Goal: Check status: Check status

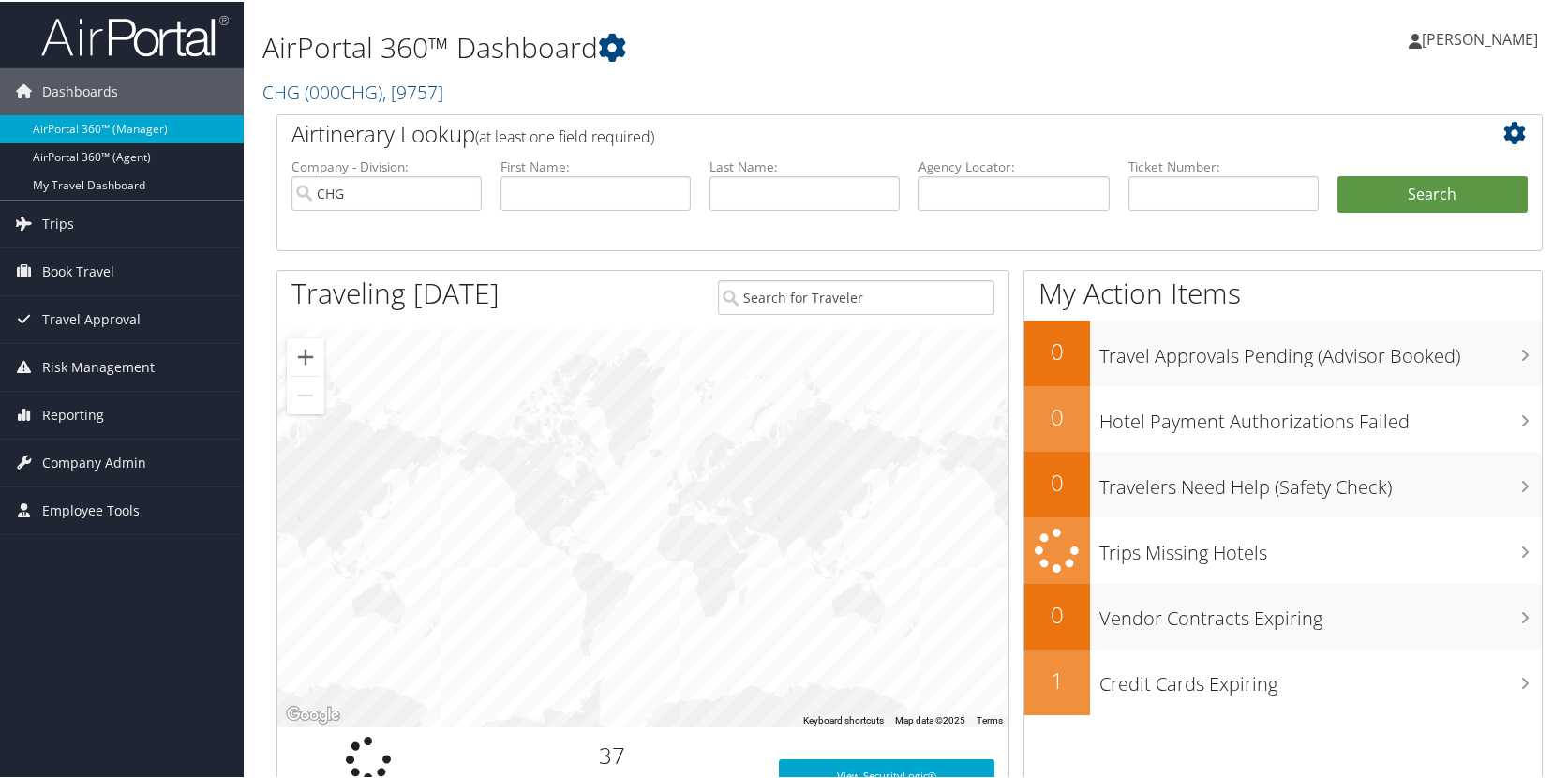
click at [1498, 40] on span "[PERSON_NAME]" at bounding box center [1480, 37] width 117 height 20
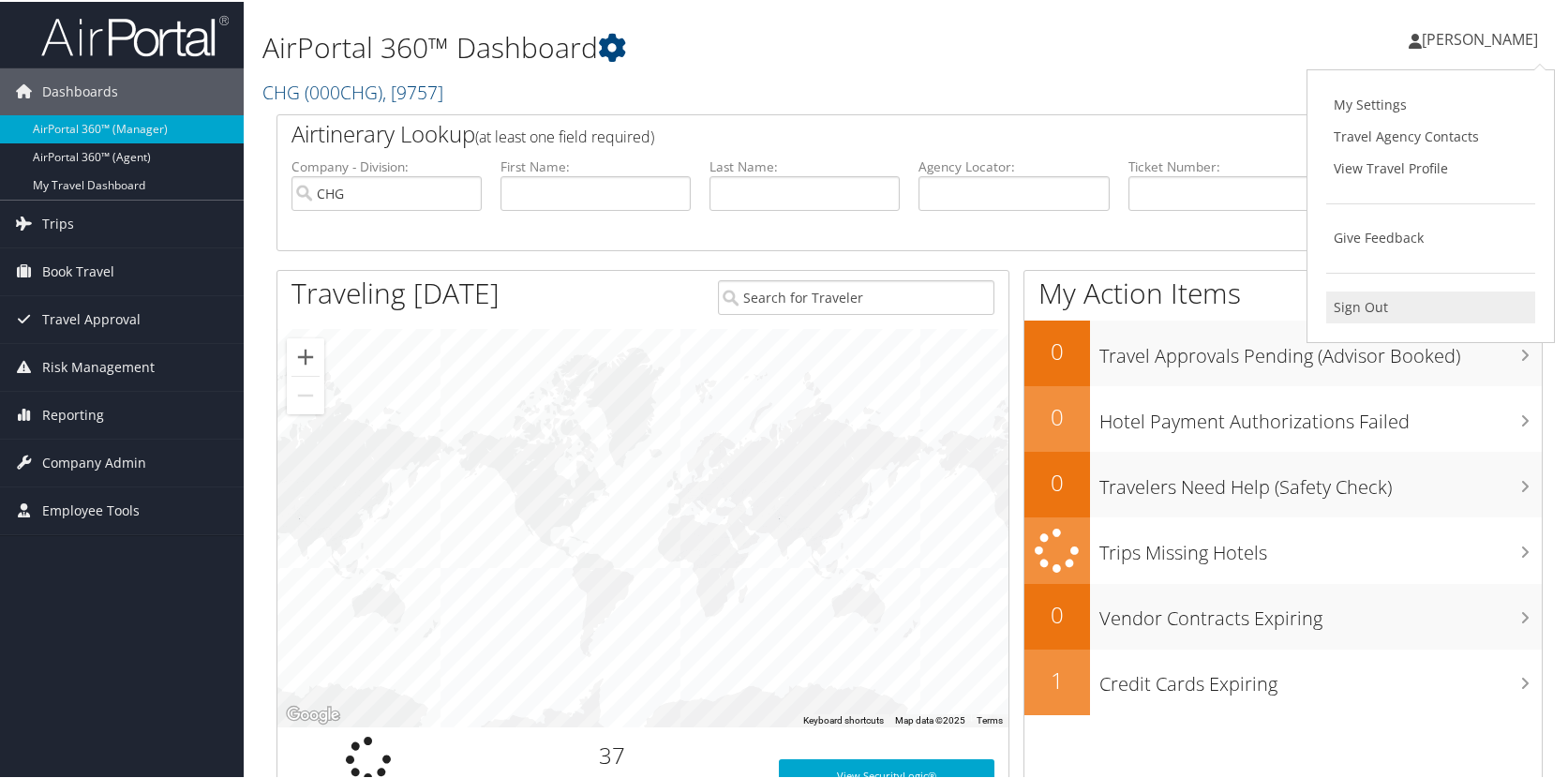
click at [1383, 320] on link "Sign Out" at bounding box center [1430, 305] width 209 height 32
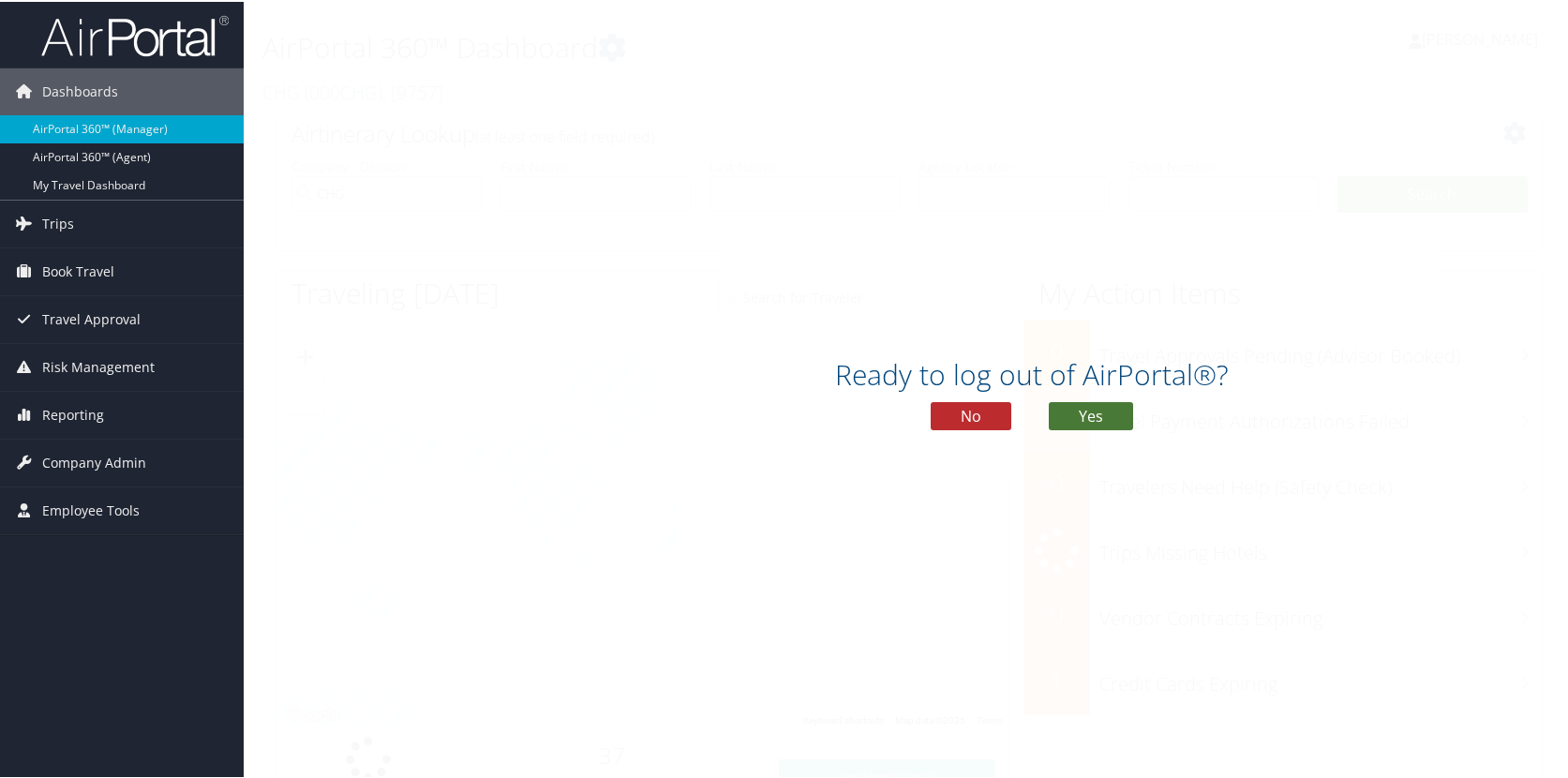
click at [1102, 417] on button "Yes" at bounding box center [1090, 414] width 85 height 28
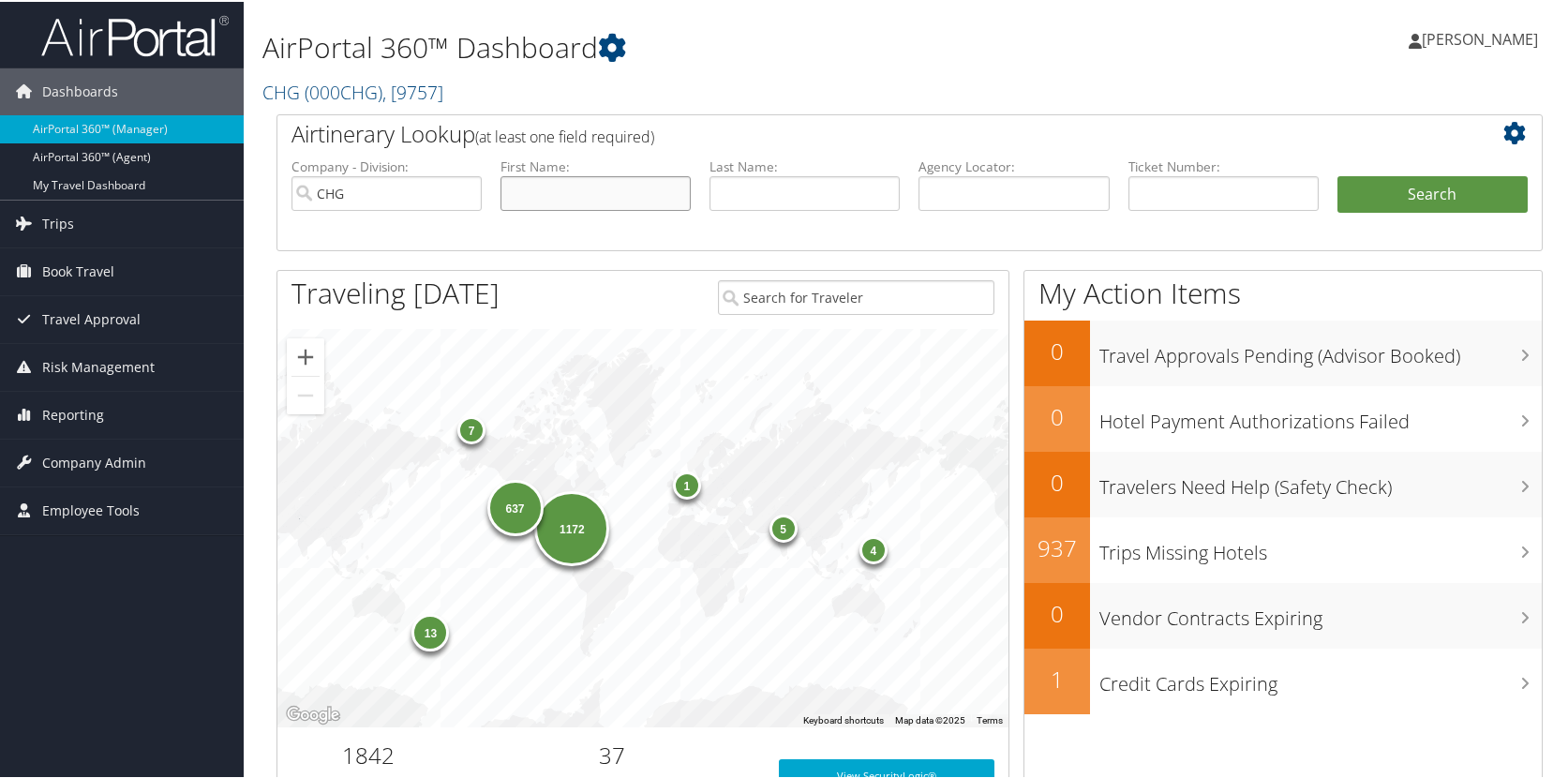
click at [556, 195] on input "text" at bounding box center [596, 191] width 190 height 35
type input "[PERSON_NAME]"
click at [1337, 174] on button "Search" at bounding box center [1432, 192] width 190 height 38
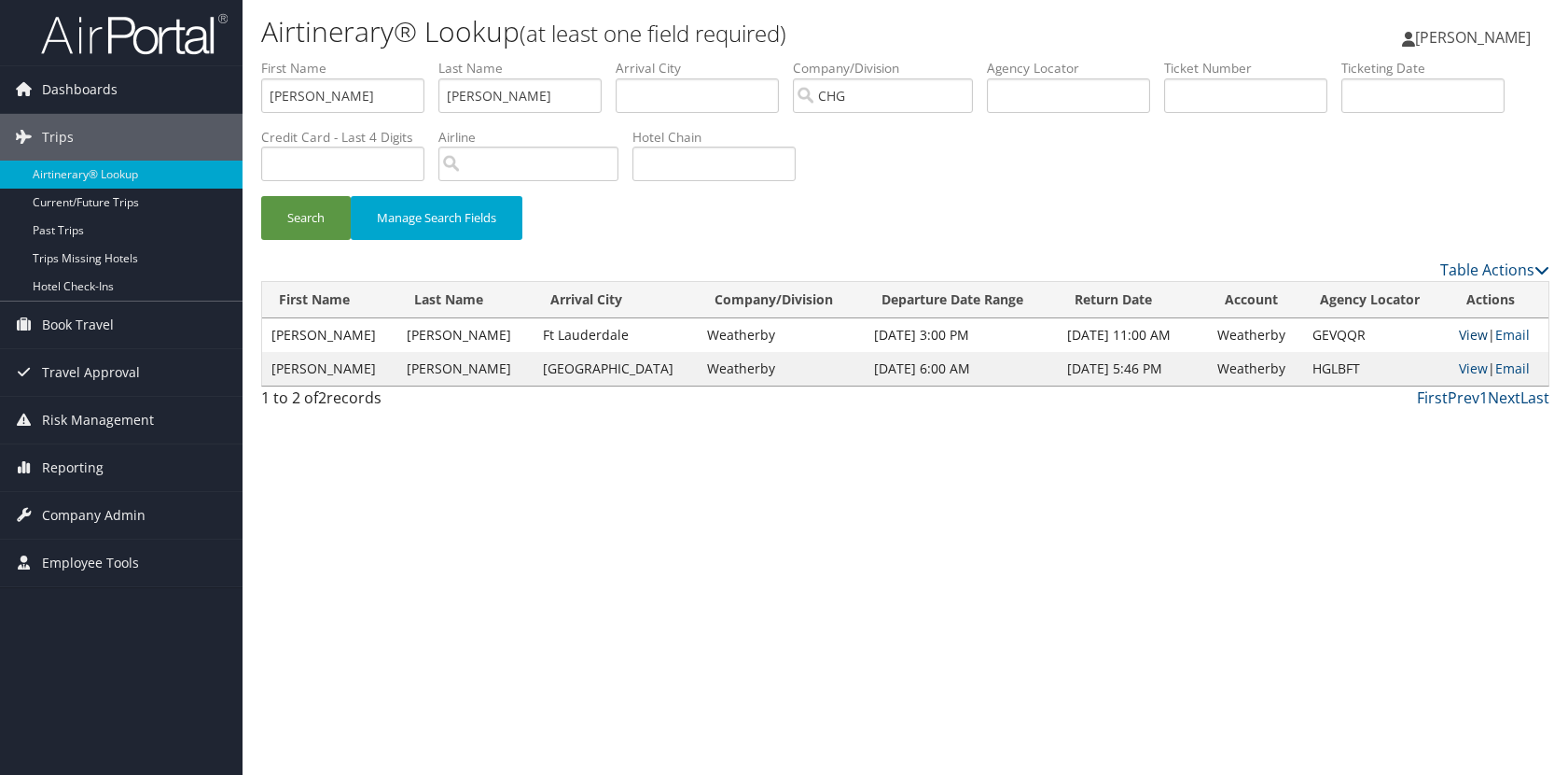
click at [1460, 334] on link "View" at bounding box center [1474, 335] width 29 height 17
click at [403, 100] on input "[PERSON_NAME]" at bounding box center [342, 96] width 163 height 35
click at [402, 100] on input "cassandra" at bounding box center [342, 96] width 163 height 35
type input "BROOKE"
type input "RETANA"
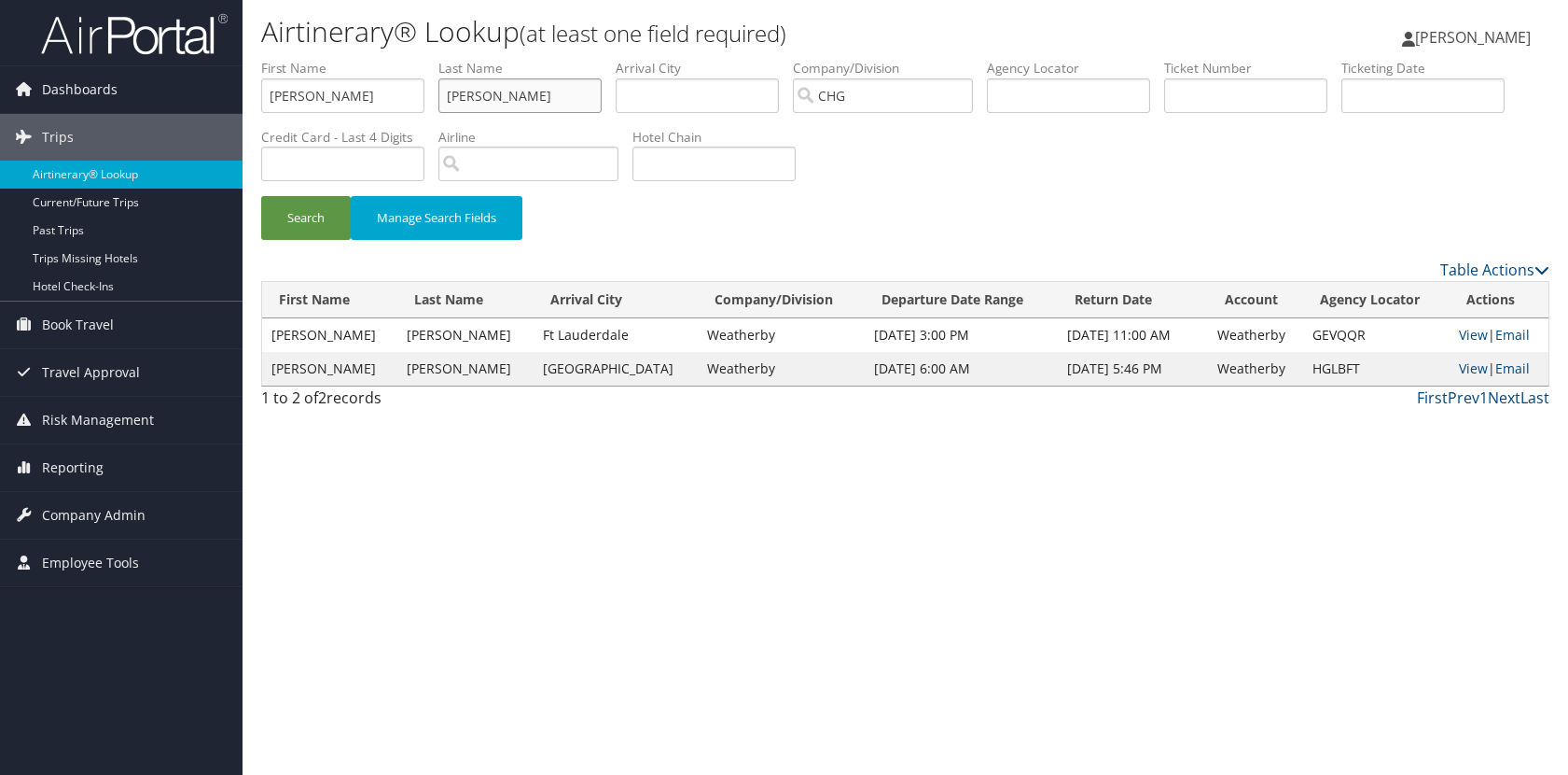
click at [261, 196] on button "Search" at bounding box center [306, 218] width 90 height 44
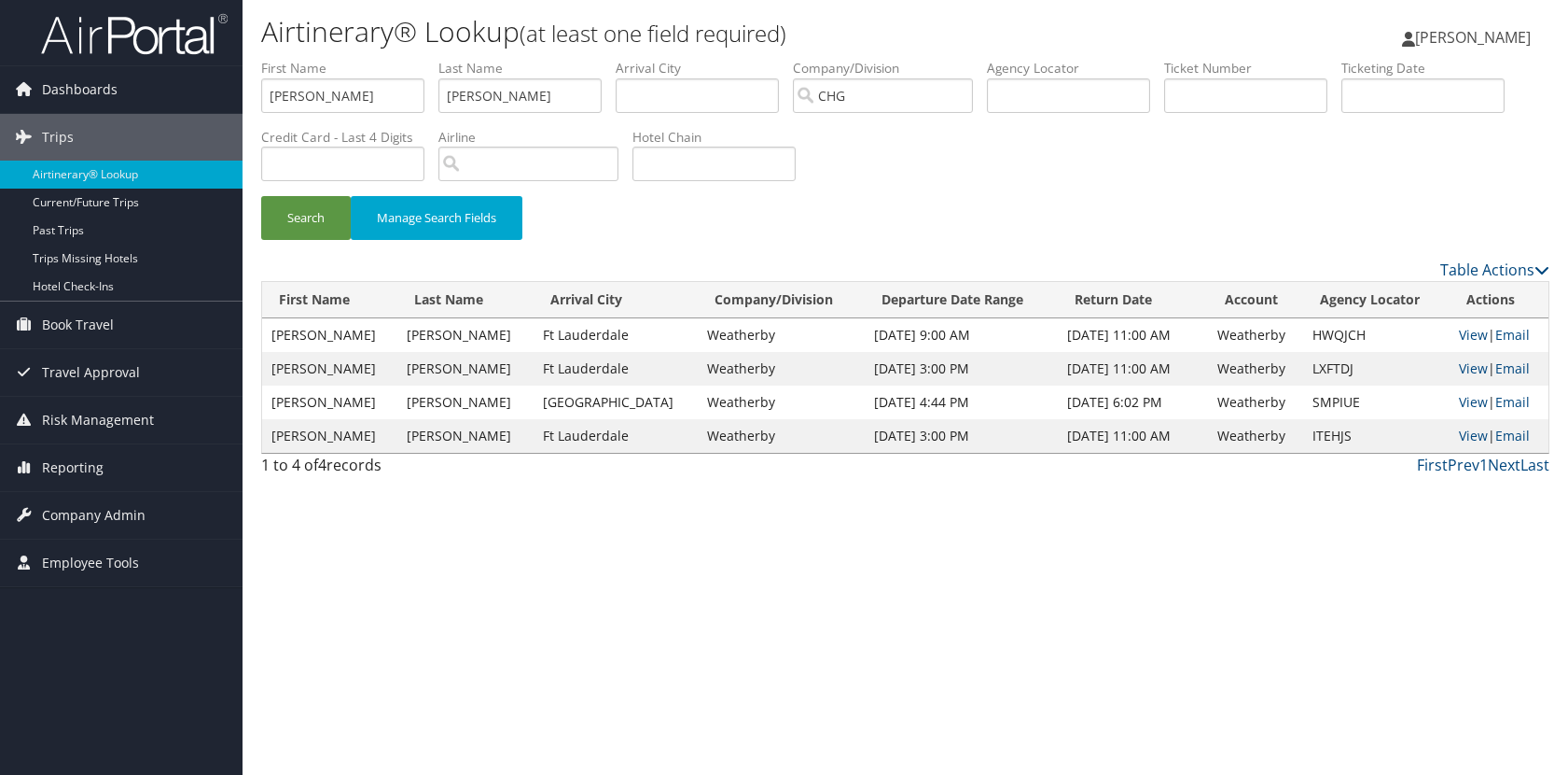
click at [1016, 213] on div "Search Manage Search Fields" at bounding box center [905, 227] width 1317 height 63
click at [1000, 206] on div "Search Manage Search Fields" at bounding box center [905, 227] width 1317 height 63
drag, startPoint x: 1000, startPoint y: 203, endPoint x: 959, endPoint y: 182, distance: 46.1
click at [959, 182] on div "Search Manage Search Fields" at bounding box center [905, 159] width 1317 height 199
click at [960, 200] on div "Search Manage Search Fields" at bounding box center [905, 227] width 1317 height 63
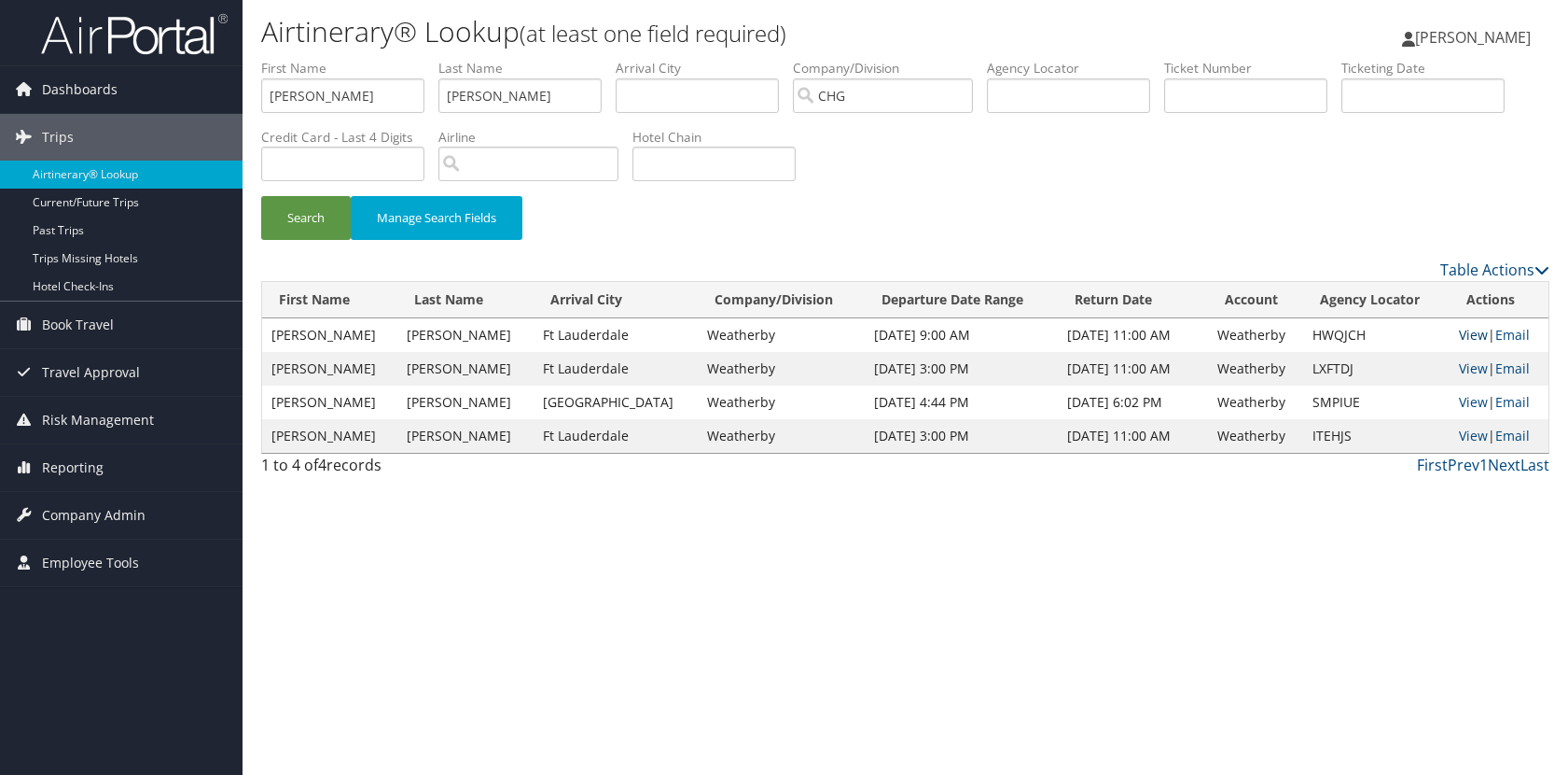
click at [1466, 333] on link "View" at bounding box center [1474, 335] width 29 height 17
click at [414, 78] on input "BROOKE" at bounding box center [342, 96] width 163 height 35
type input "Erica"
type input "Brown"
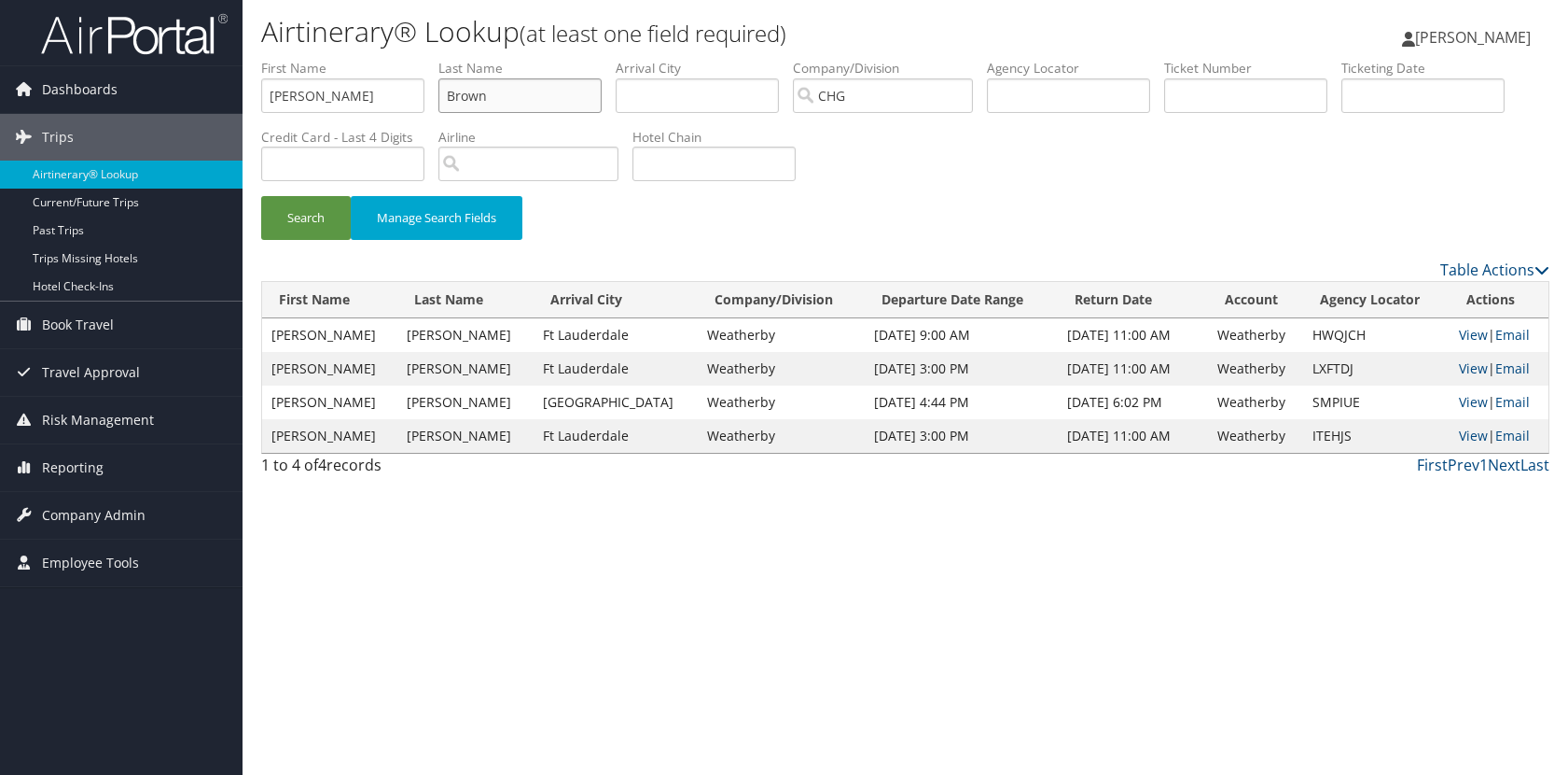
click at [261, 196] on button "Search" at bounding box center [306, 218] width 90 height 44
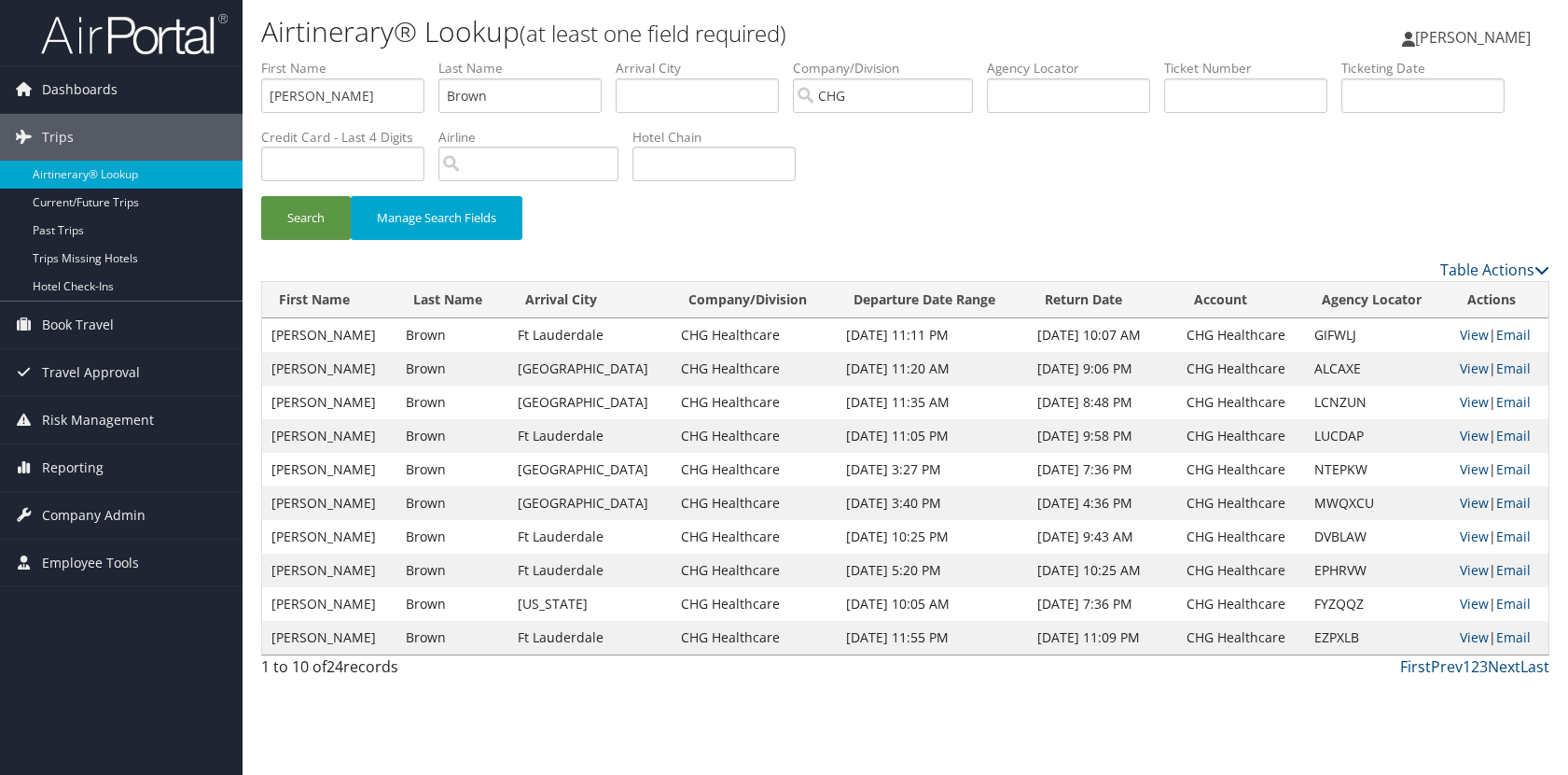
click at [990, 164] on div "Search Manage Search Fields" at bounding box center [905, 159] width 1317 height 199
click at [1461, 367] on link "View" at bounding box center [1474, 368] width 29 height 17
click at [378, 79] on input "Erica" at bounding box center [342, 96] width 163 height 35
type input "kENDAL"
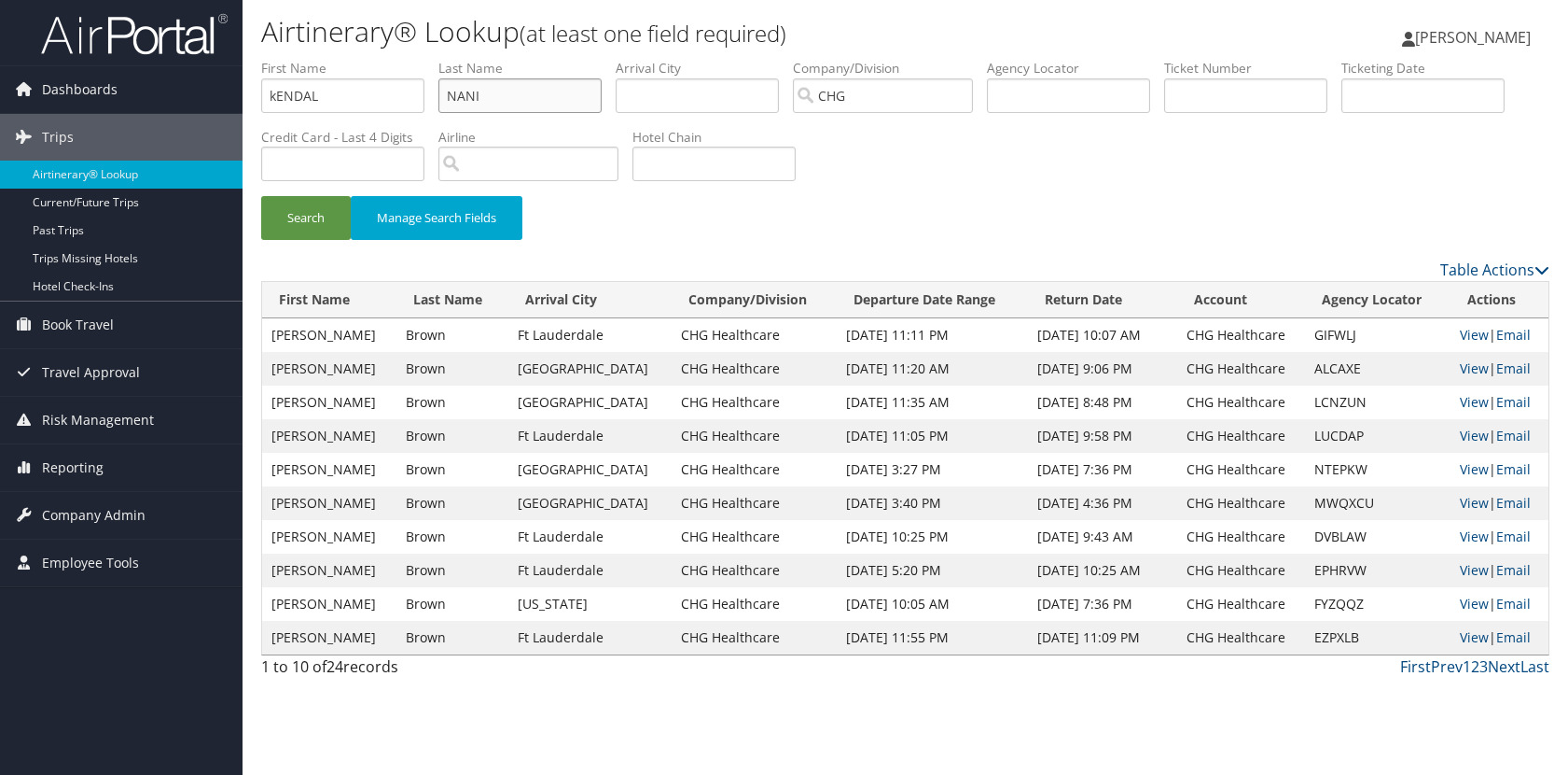
type input "NANI"
click at [261, 196] on button "Search" at bounding box center [306, 218] width 90 height 44
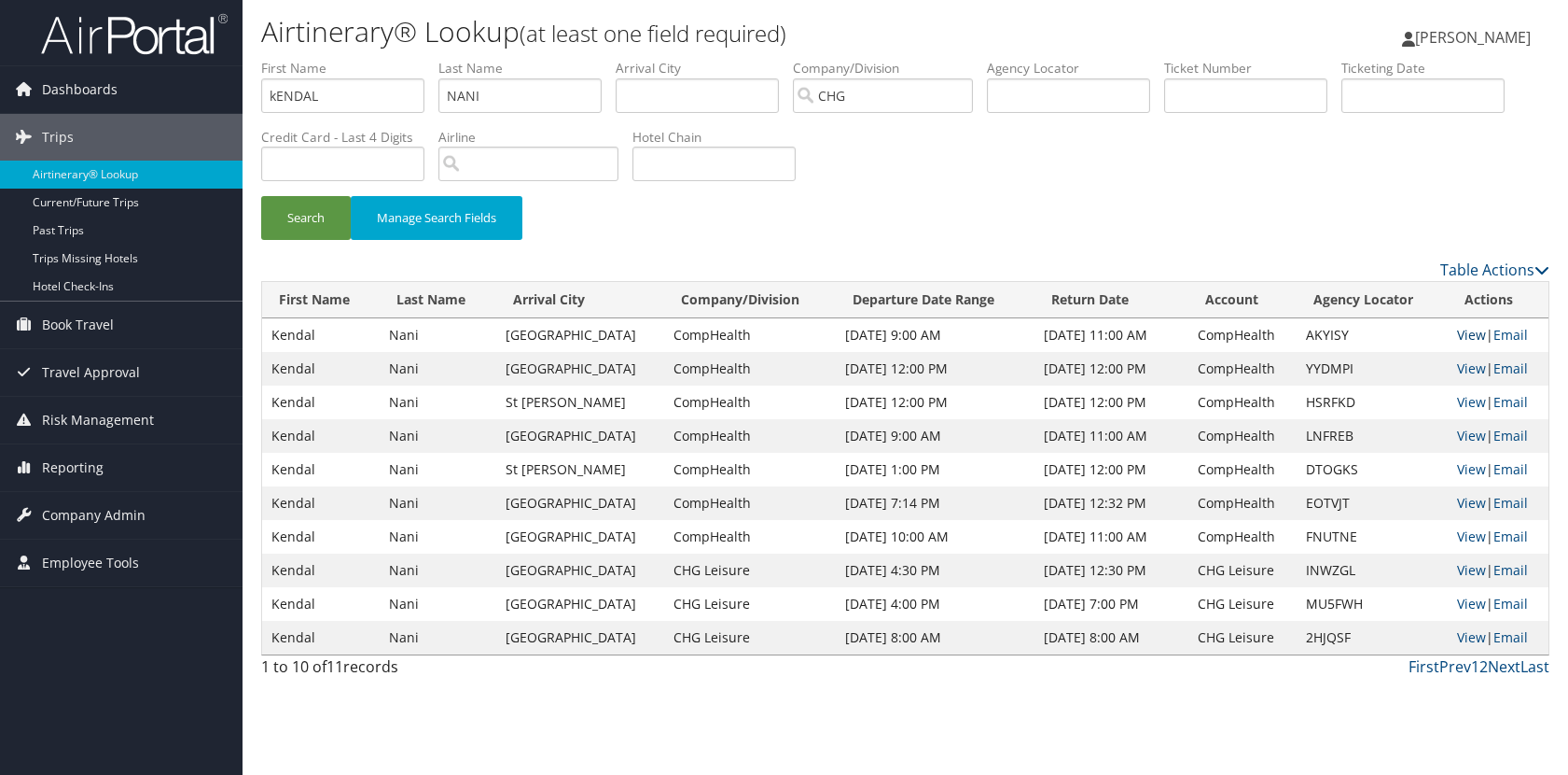
click at [1477, 337] on link "View" at bounding box center [1472, 335] width 29 height 17
click at [354, 108] on input "kENDAL" at bounding box center [342, 96] width 163 height 35
type input "c"
type input "CANDACE"
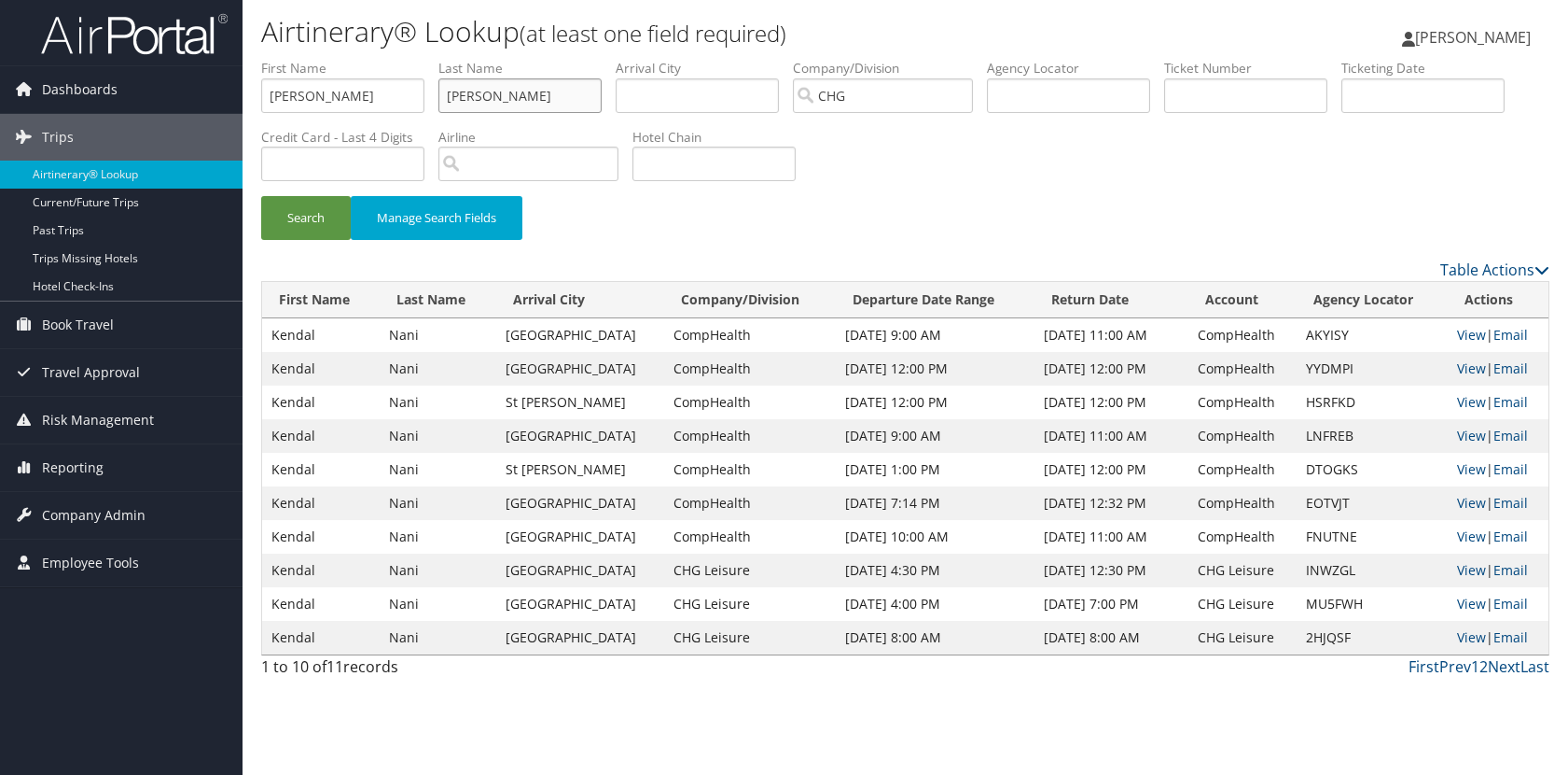
click at [261, 196] on button "Search" at bounding box center [306, 218] width 90 height 44
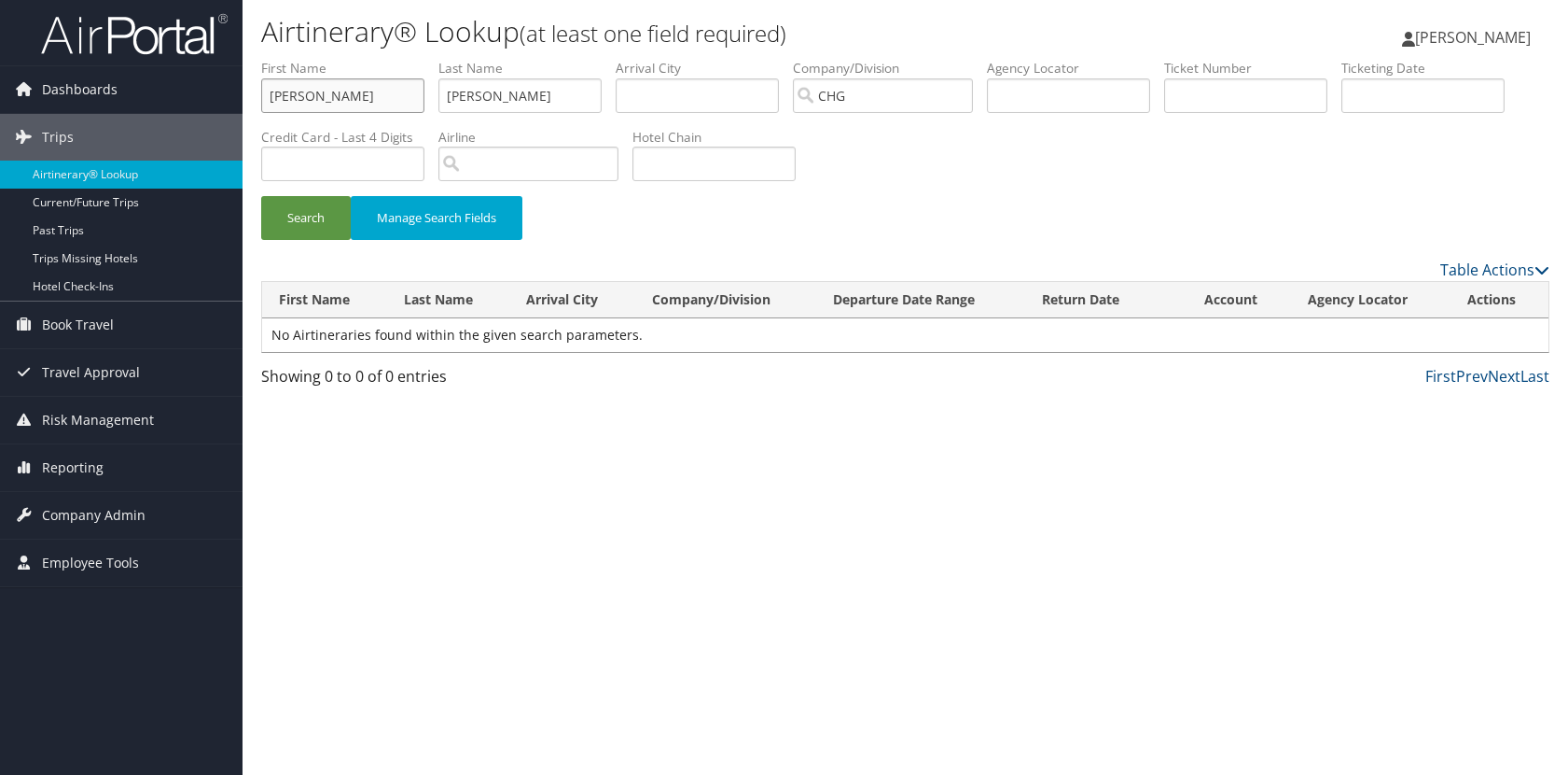
click at [354, 108] on input "CANDACE" at bounding box center [342, 96] width 163 height 35
click at [582, 91] on input "HOLMAN" at bounding box center [519, 96] width 163 height 35
type input "H"
click at [261, 196] on button "Search" at bounding box center [306, 218] width 90 height 44
click at [317, 93] on input "CANDACE" at bounding box center [342, 96] width 163 height 35
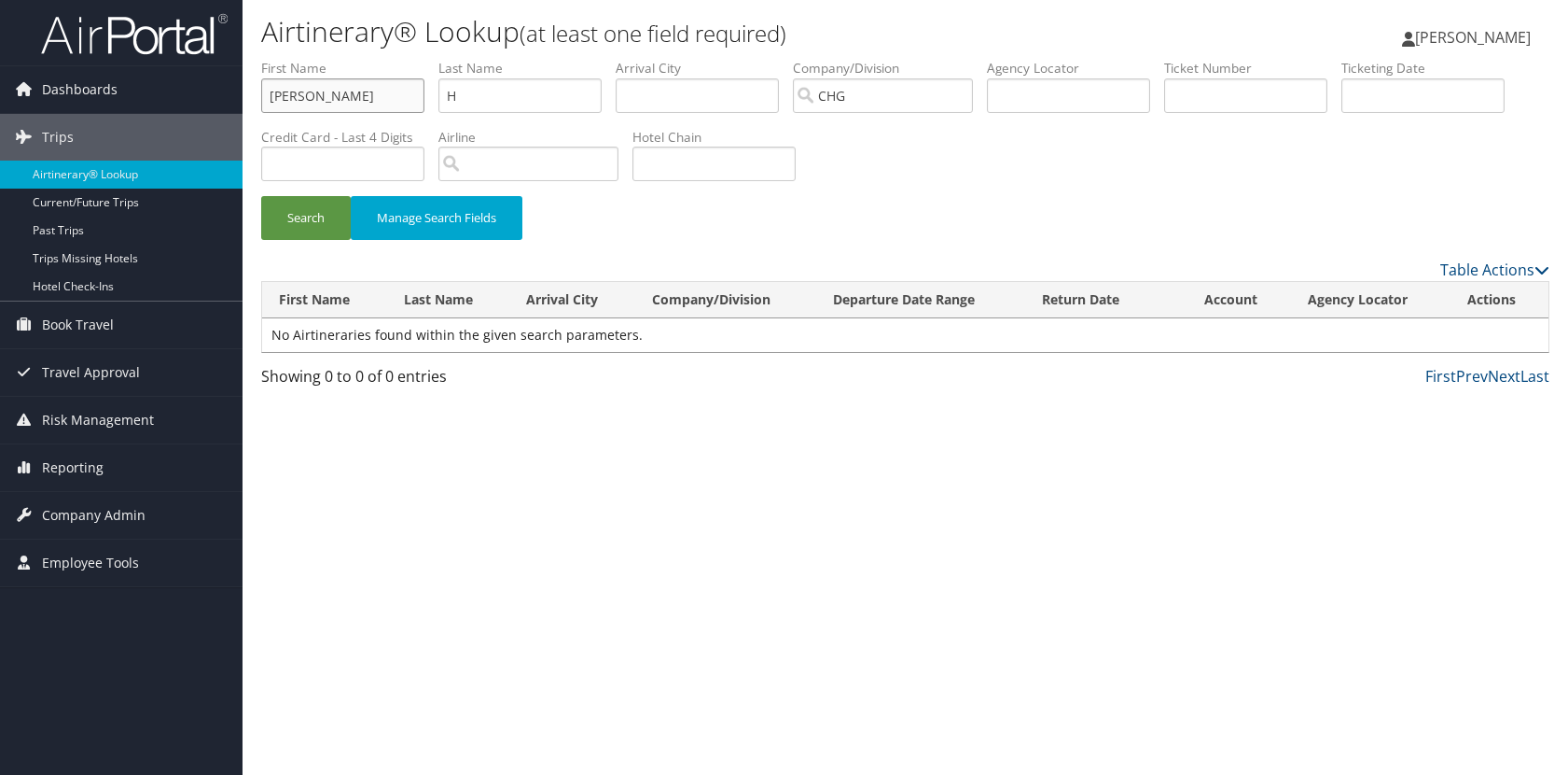
click at [261, 196] on button "Search" at bounding box center [306, 218] width 90 height 44
click at [358, 89] on input "CANDICE" at bounding box center [342, 96] width 163 height 35
click at [261, 196] on button "Search" at bounding box center [306, 218] width 90 height 44
type input "C"
type input "HOLMAN"
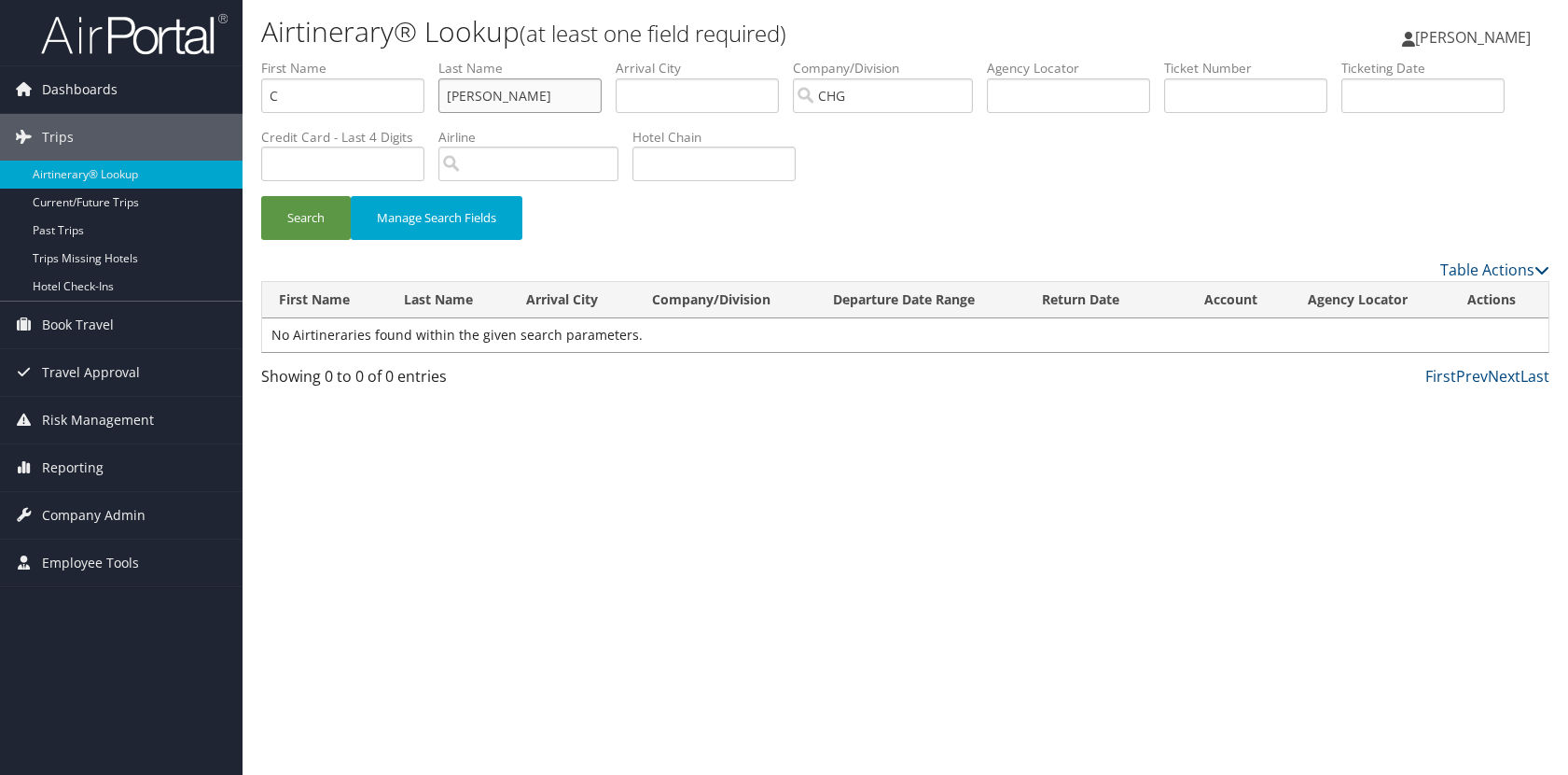
click at [261, 196] on button "Search" at bounding box center [306, 218] width 90 height 44
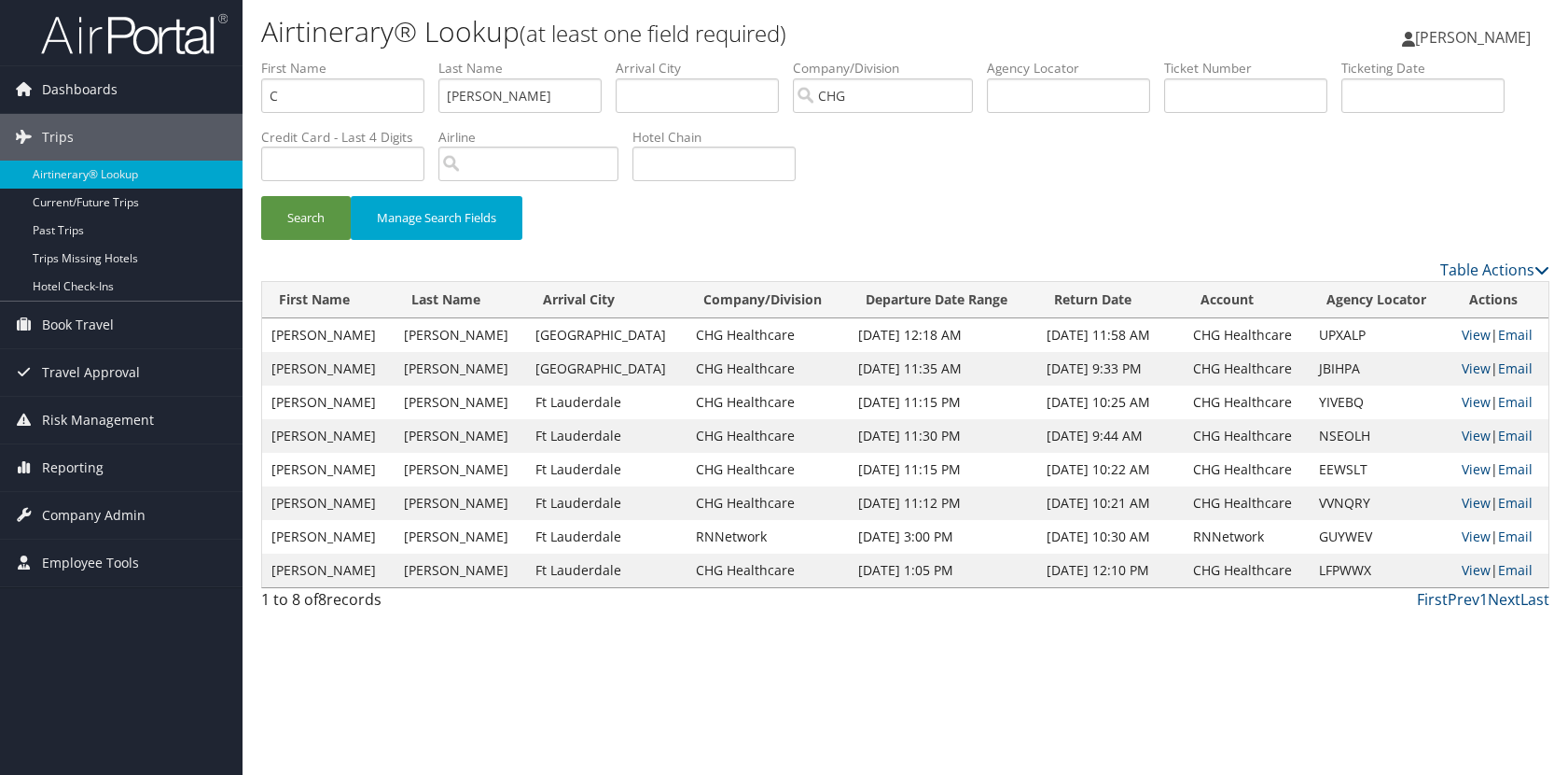
click at [991, 197] on div "Search Manage Search Fields" at bounding box center [905, 227] width 1317 height 63
drag, startPoint x: 991, startPoint y: 193, endPoint x: 937, endPoint y: 171, distance: 58.3
click at [936, 181] on div "Search Manage Search Fields" at bounding box center [905, 159] width 1317 height 199
click at [1462, 331] on link "View" at bounding box center [1476, 335] width 29 height 17
click at [311, 108] on input "C" at bounding box center [342, 96] width 163 height 35
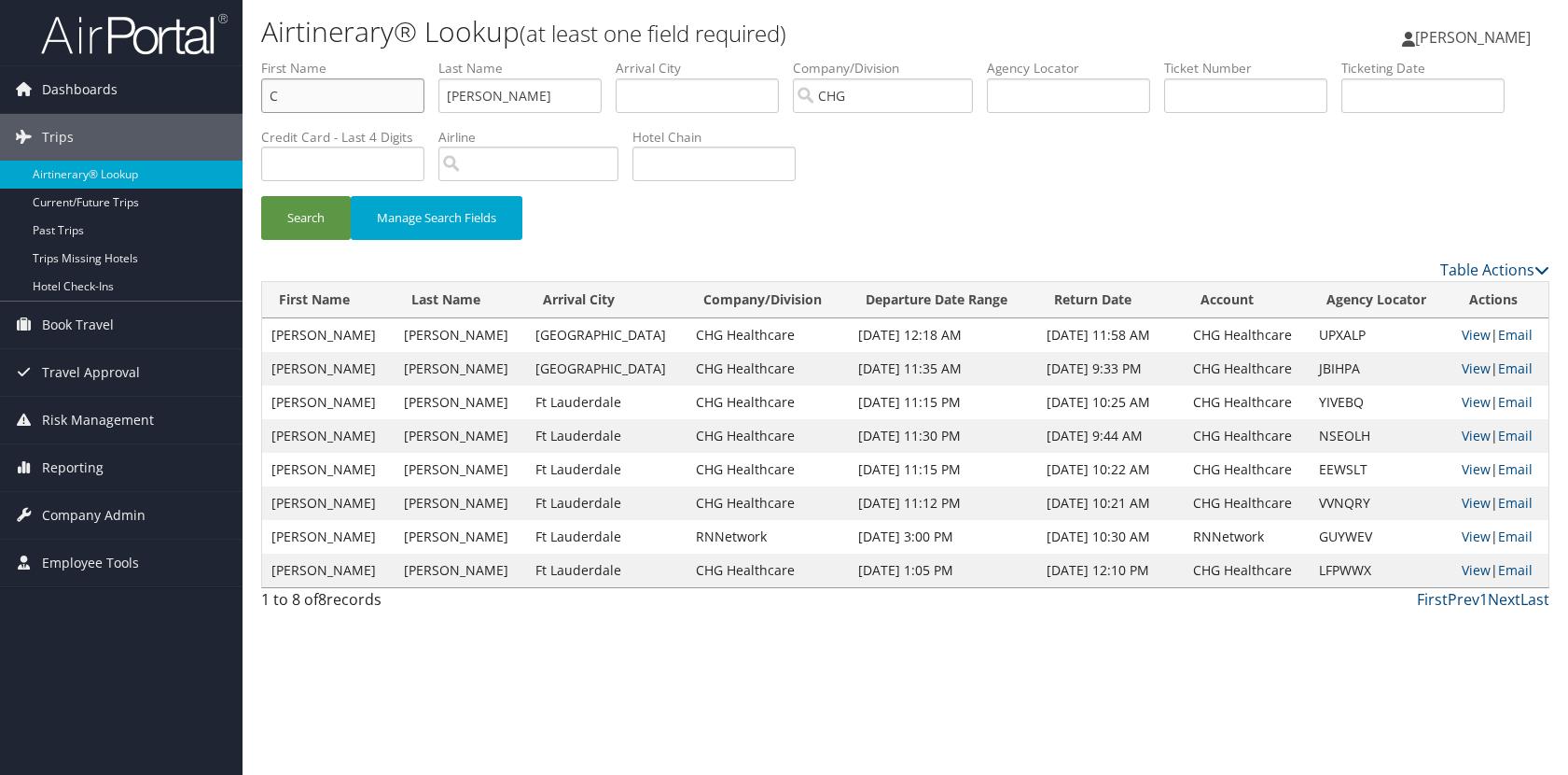
click at [311, 108] on input "C" at bounding box center [342, 96] width 163 height 35
type input "Erin"
type input "pappas"
click at [261, 196] on button "Search" at bounding box center [306, 218] width 90 height 44
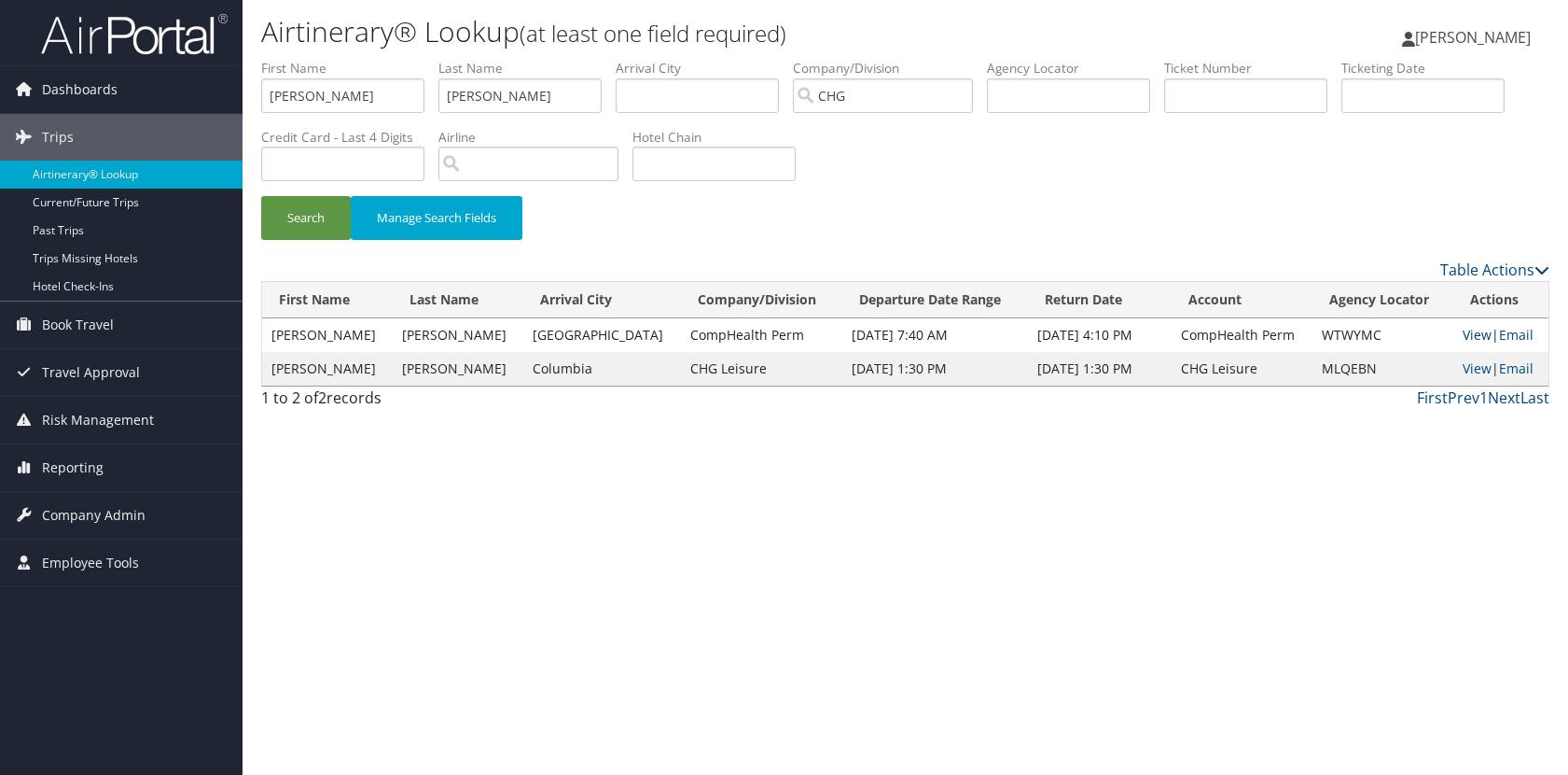
click at [1471, 332] on link "View" at bounding box center [1477, 335] width 29 height 17
click at [1464, 329] on link "View" at bounding box center [1477, 335] width 29 height 17
click at [343, 75] on label "First Name" at bounding box center [349, 68] width 177 height 18
click at [339, 80] on input "Erin" at bounding box center [342, 96] width 163 height 35
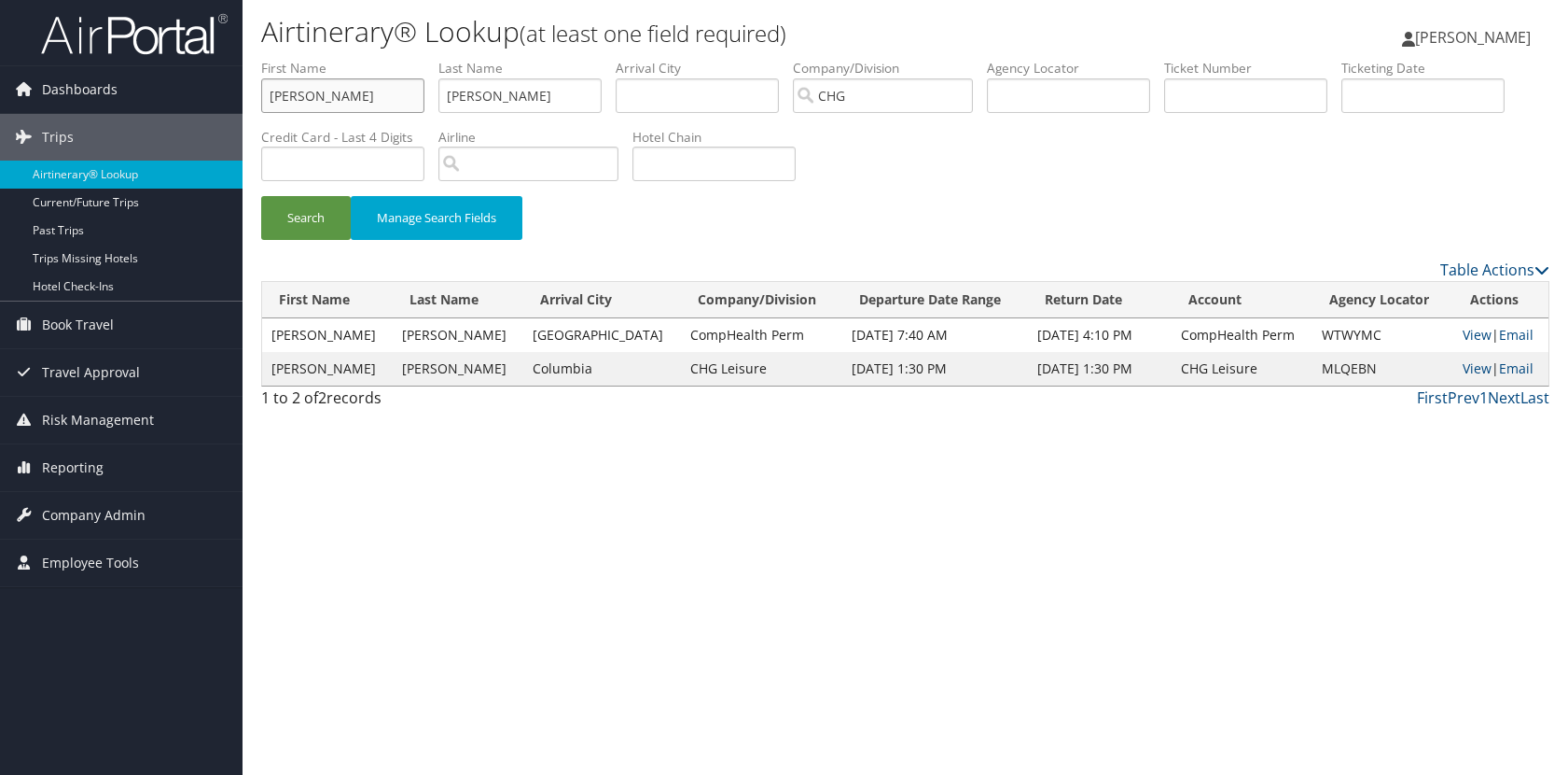
click at [339, 80] on input "Erin" at bounding box center [342, 96] width 163 height 35
type input "robyn"
type input "valentine"
click at [261, 196] on button "Search" at bounding box center [306, 218] width 90 height 44
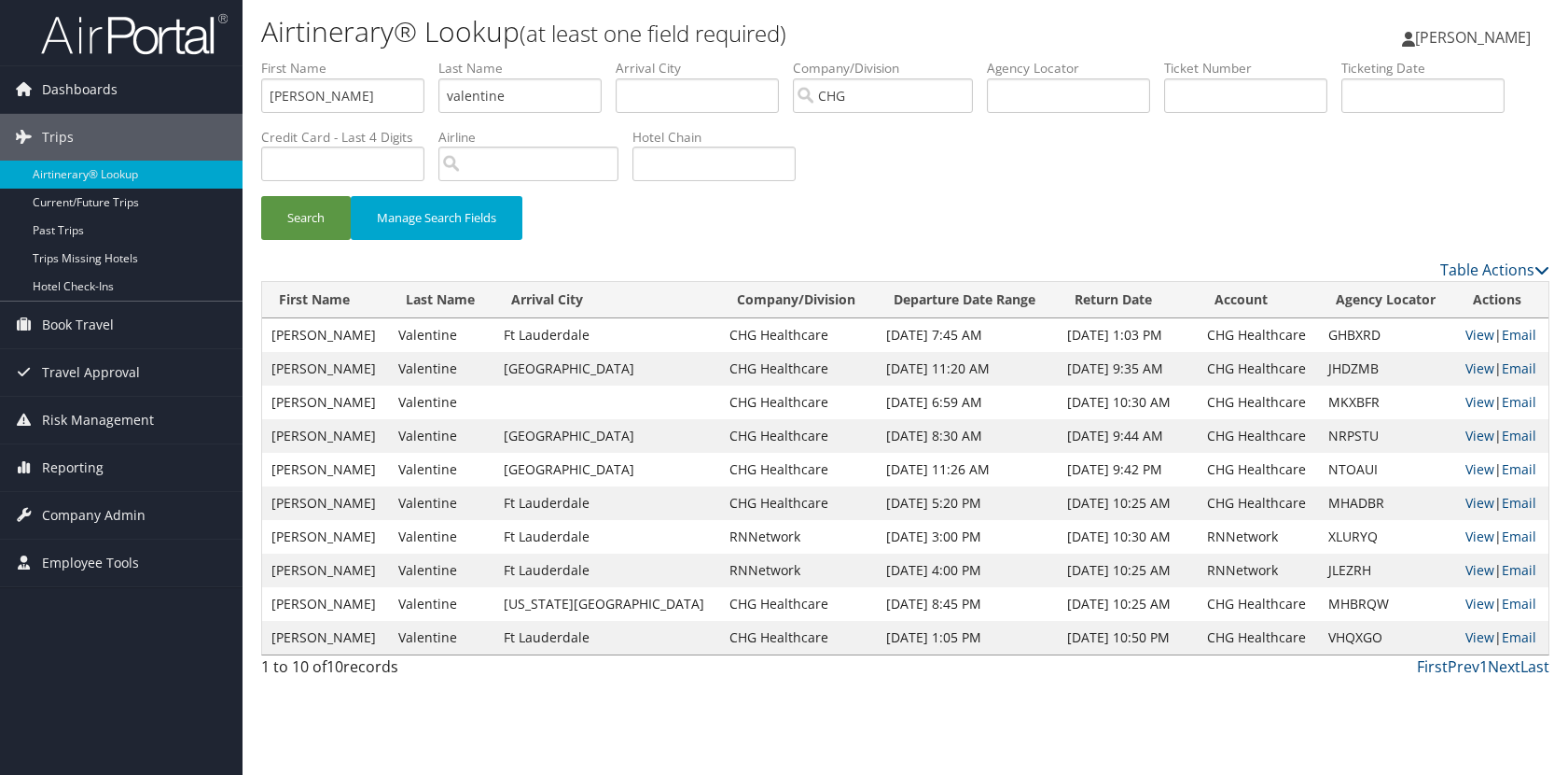
click at [987, 170] on div "Search Manage Search Fields" at bounding box center [905, 159] width 1317 height 199
click at [1469, 331] on link "View" at bounding box center [1480, 335] width 29 height 17
click at [325, 94] on input "robyn" at bounding box center [342, 96] width 163 height 35
type input "haley"
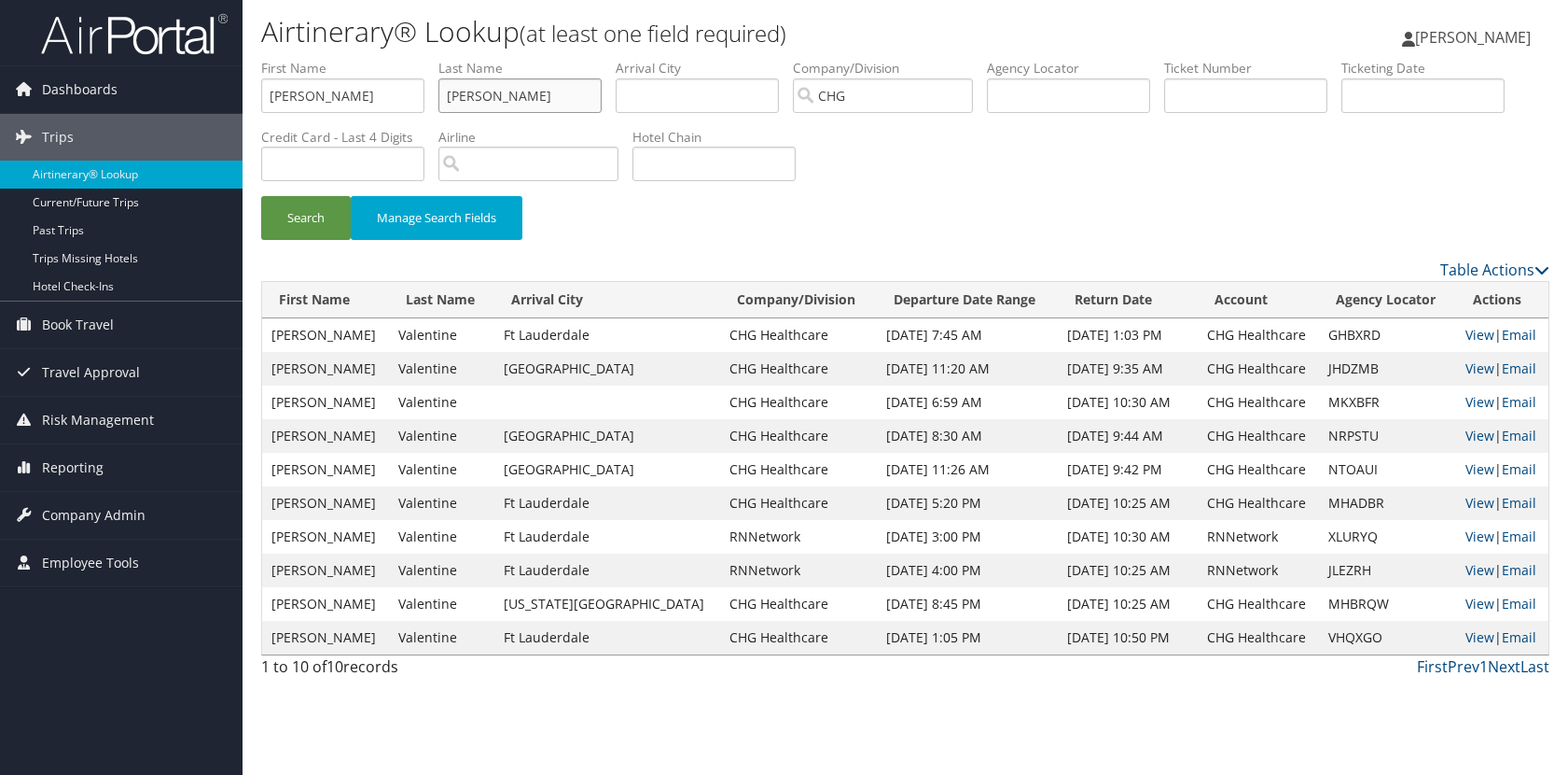
type input "jean"
click at [261, 196] on button "Search" at bounding box center [306, 218] width 90 height 44
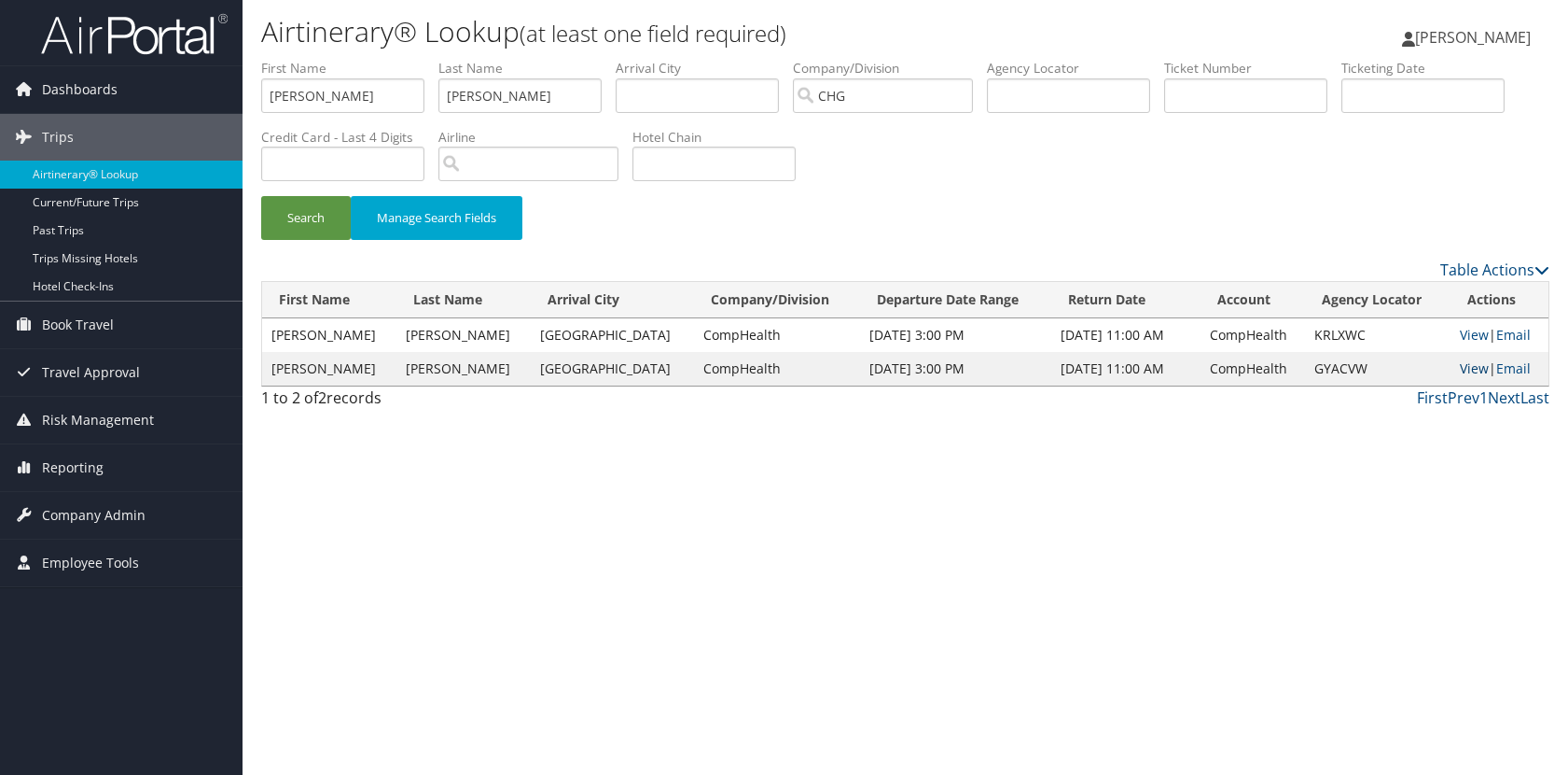
click at [1460, 373] on link "View" at bounding box center [1474, 368] width 29 height 17
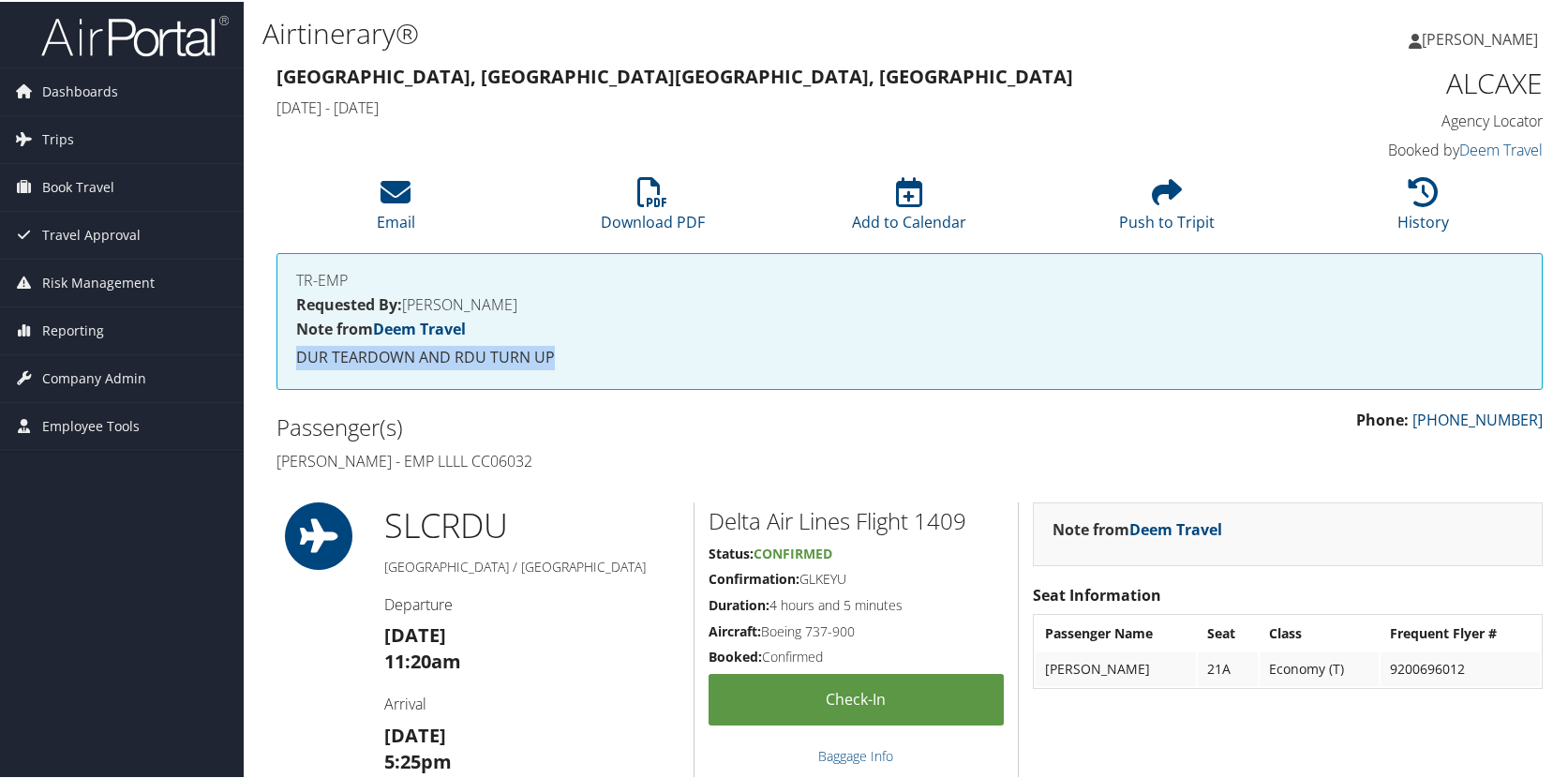
drag, startPoint x: 297, startPoint y: 355, endPoint x: 597, endPoint y: 355, distance: 300.0
click at [597, 355] on p "DUR TEARDOWN AND RDU TURN UP" at bounding box center [909, 355] width 1227 height 24
copy p "DUR TEARDOWN AND RDU TURN UP"
